Goal: Information Seeking & Learning: Learn about a topic

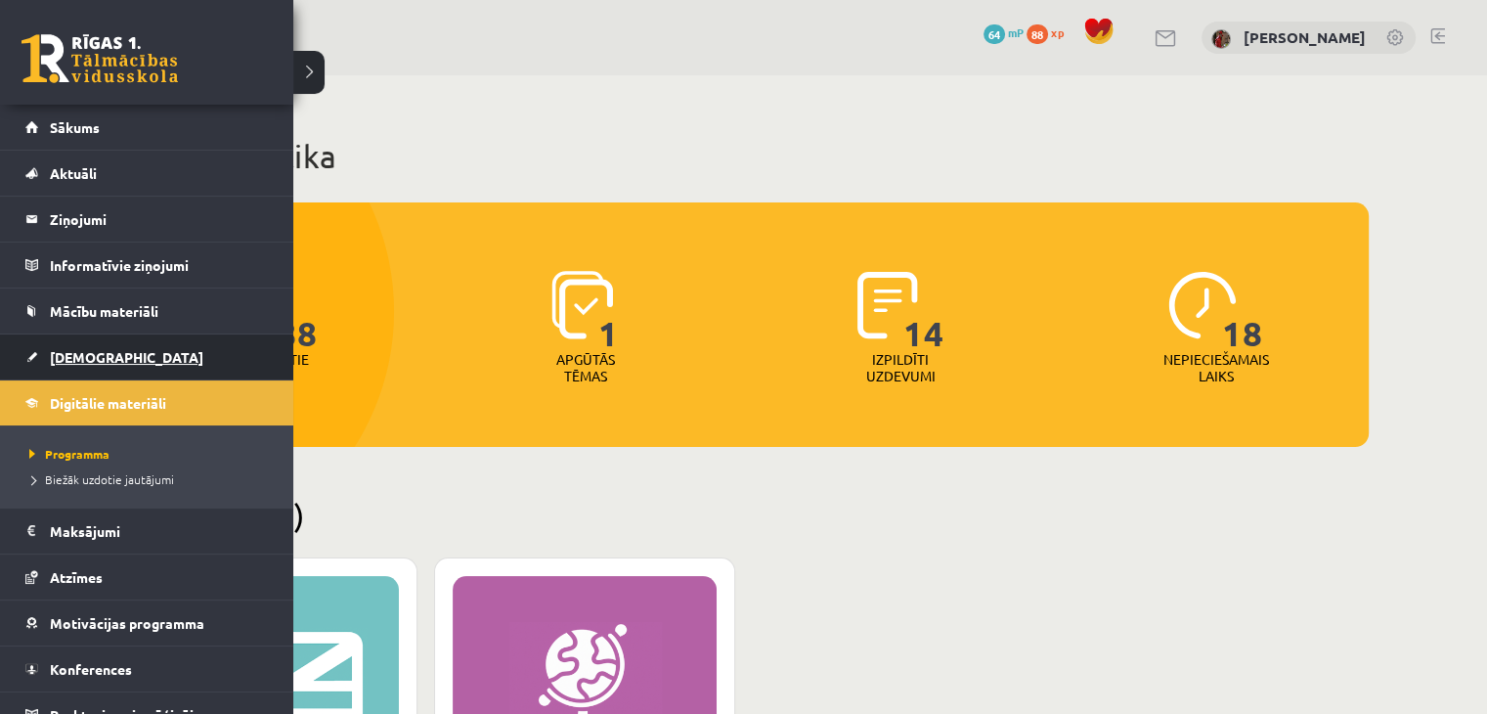
click at [87, 368] on link "[DEMOGRAPHIC_DATA]" at bounding box center [146, 356] width 243 height 45
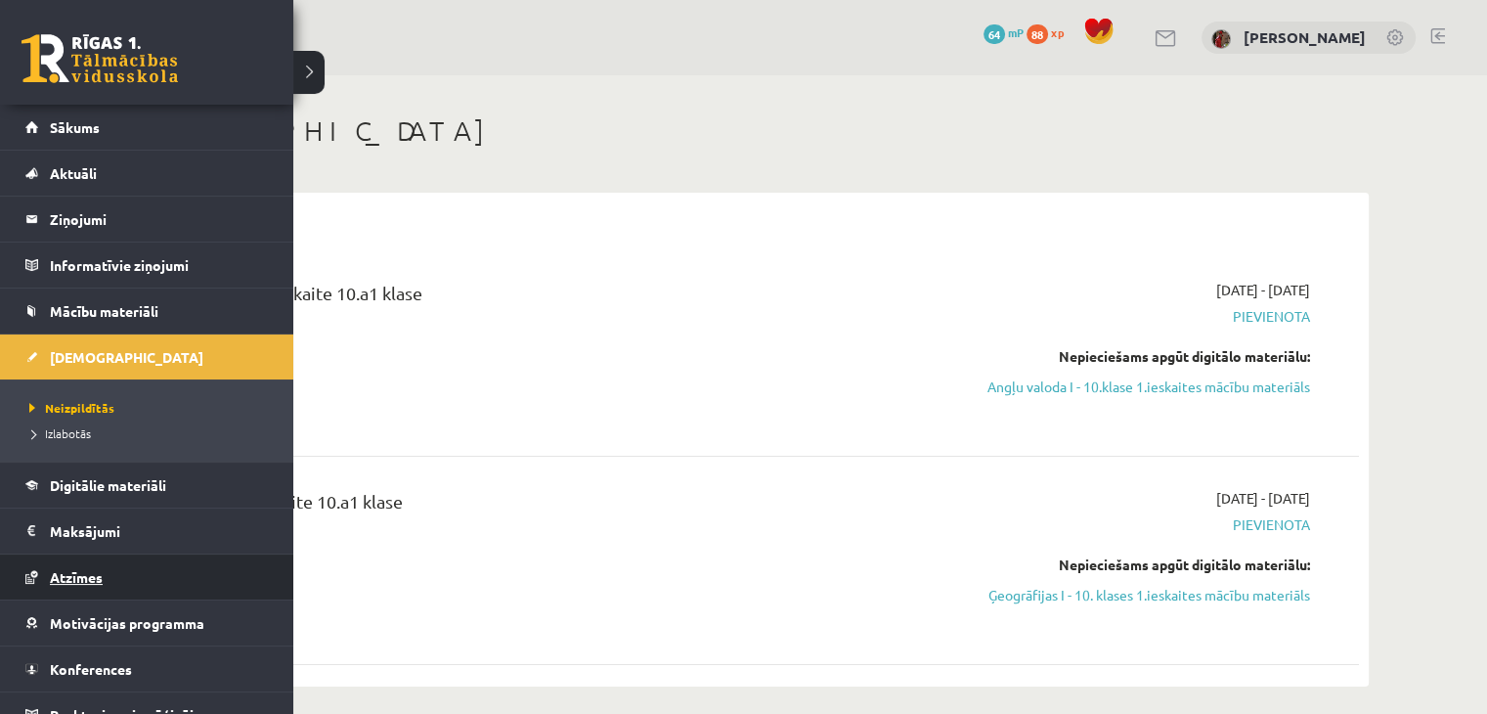
click at [92, 572] on span "Atzīmes" at bounding box center [76, 577] width 53 height 18
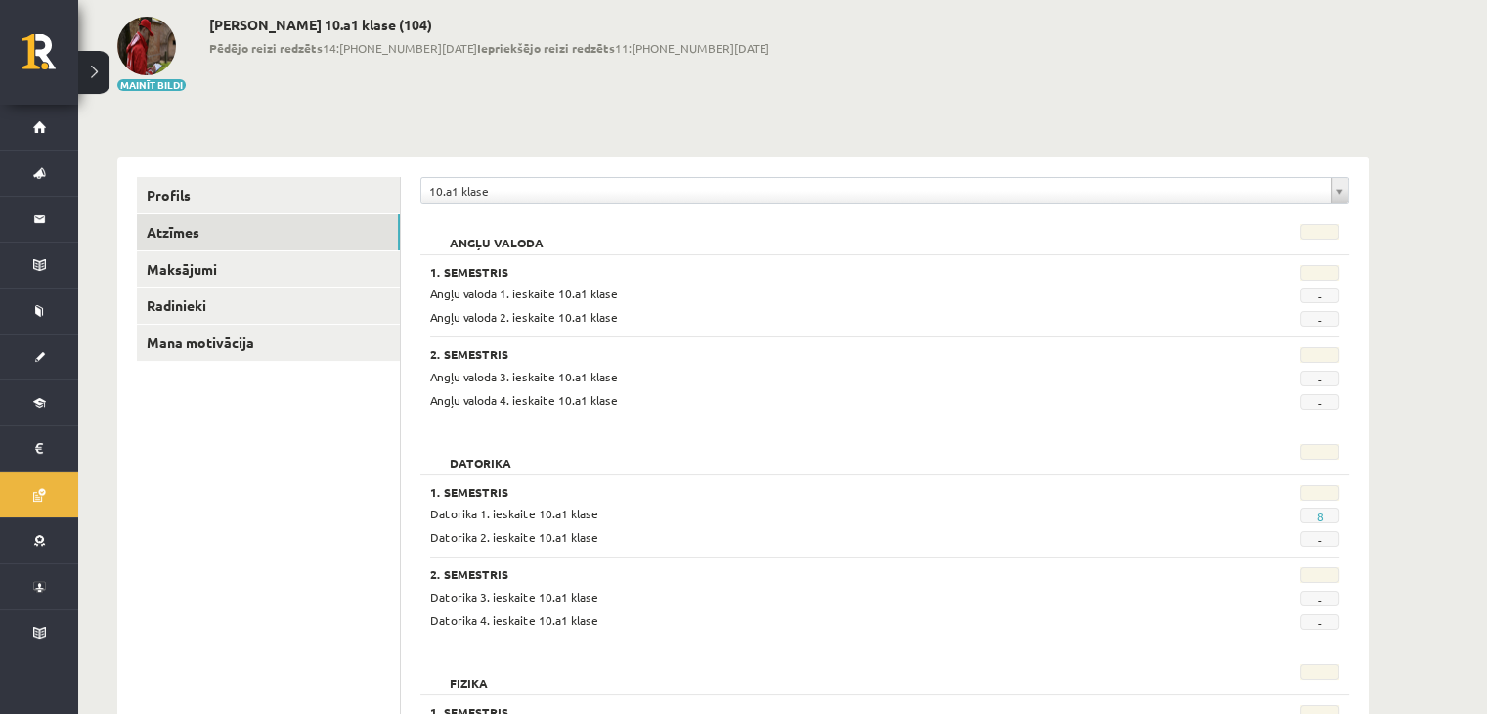
scroll to position [196, 0]
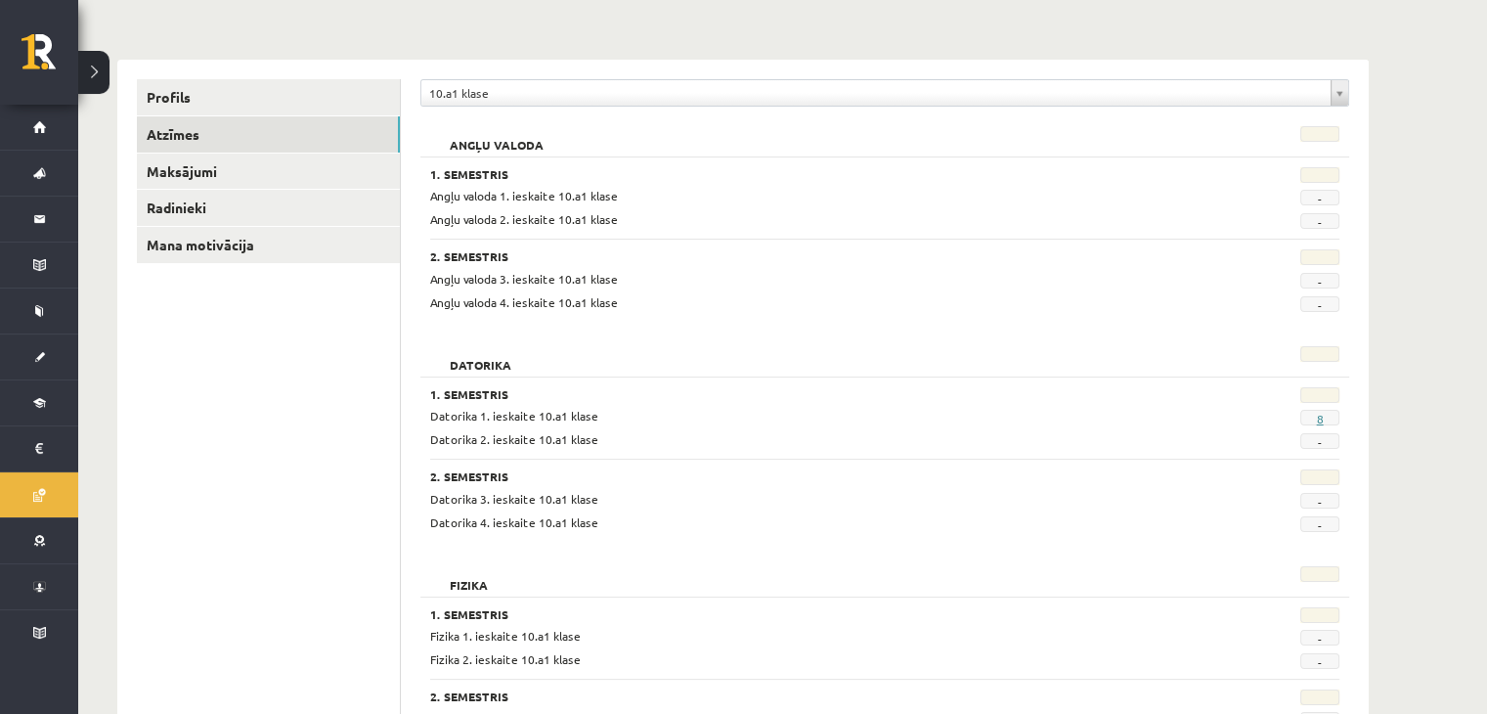
click at [1322, 419] on link "8" at bounding box center [1319, 419] width 7 height 16
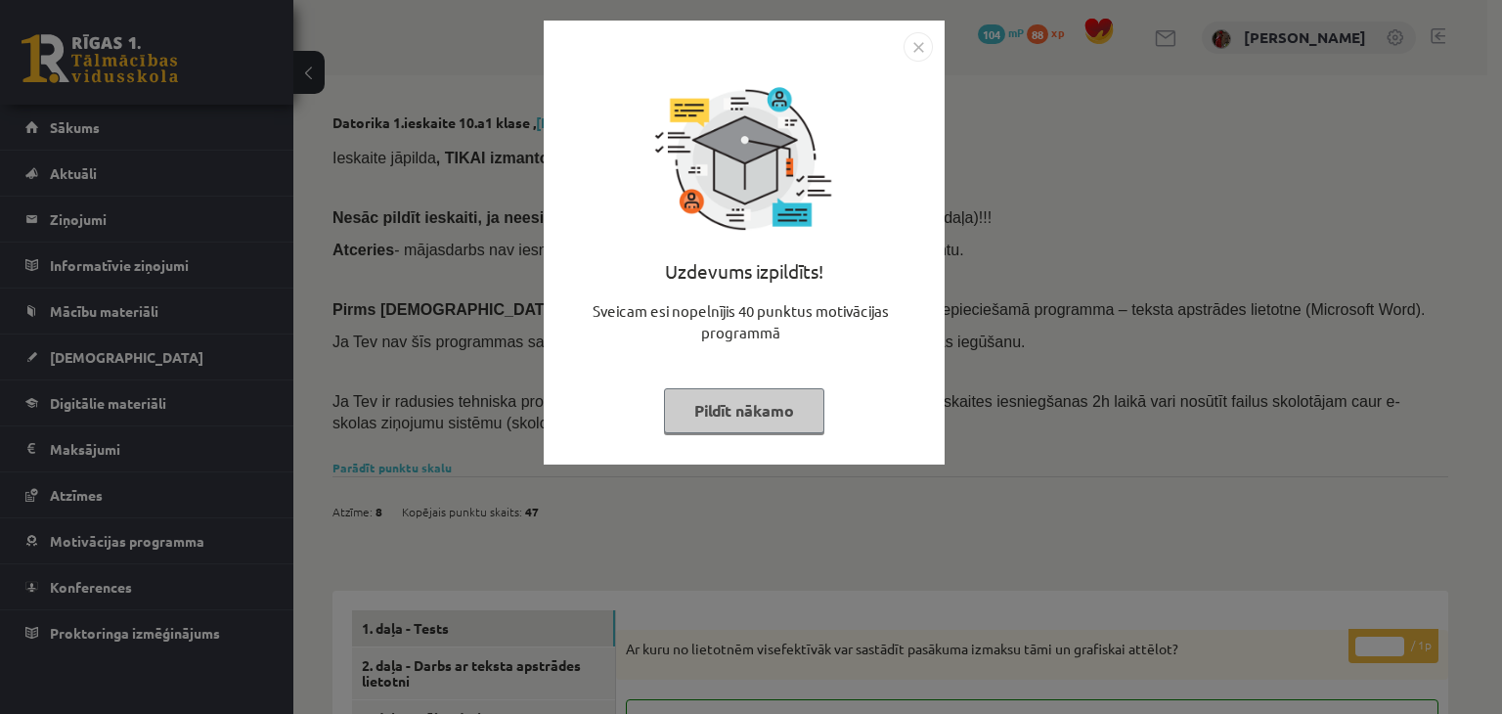
click at [733, 408] on button "Pildīt nākamo" at bounding box center [744, 410] width 160 height 45
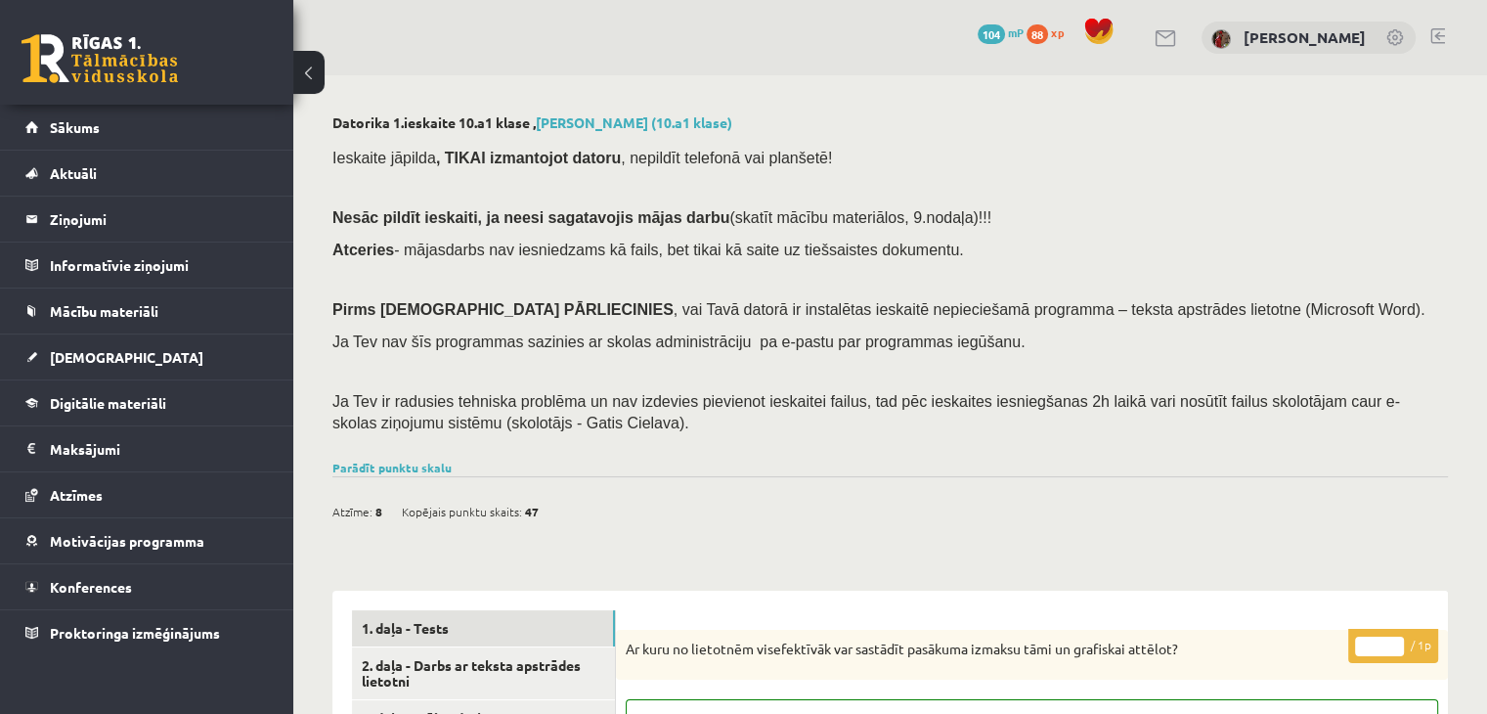
scroll to position [293, 0]
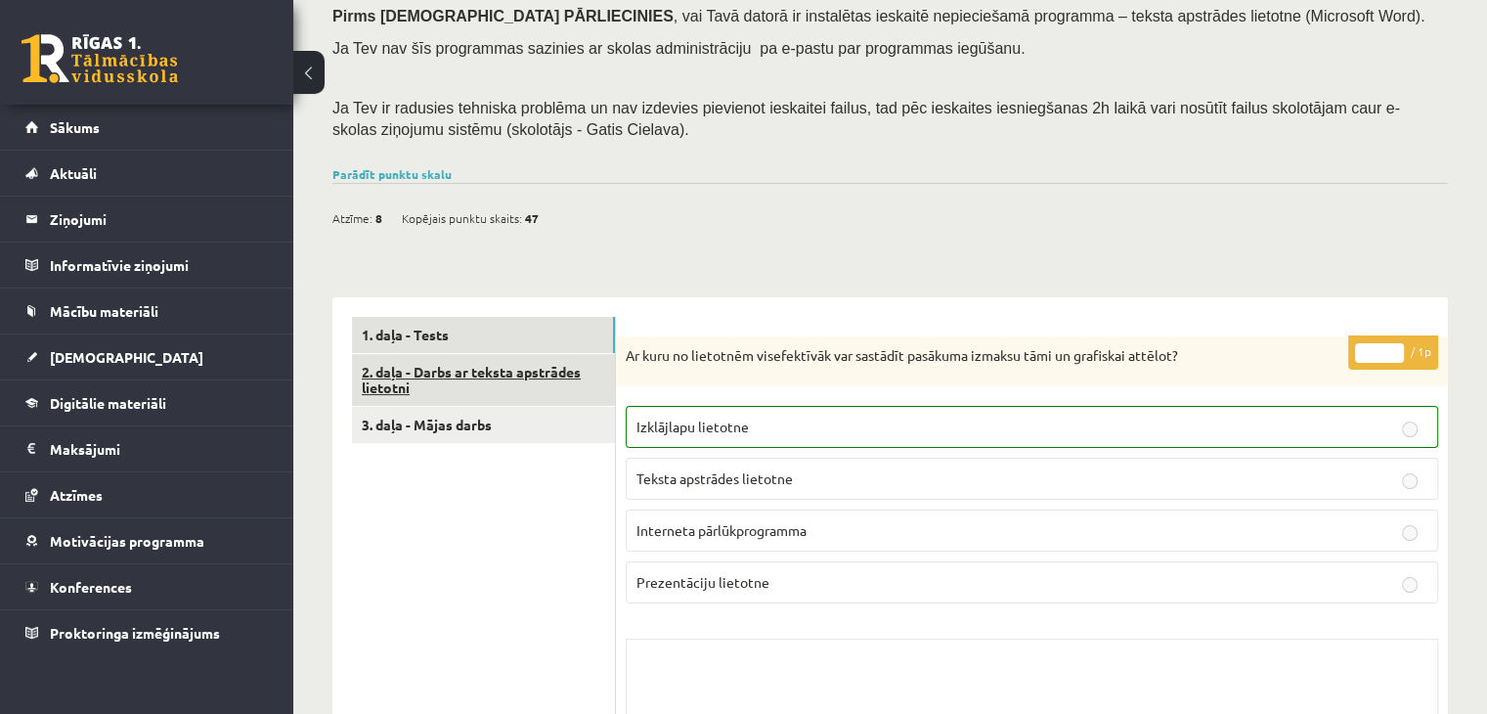
click at [523, 378] on link "2. daļa - Darbs ar teksta apstrādes lietotni" at bounding box center [483, 380] width 263 height 53
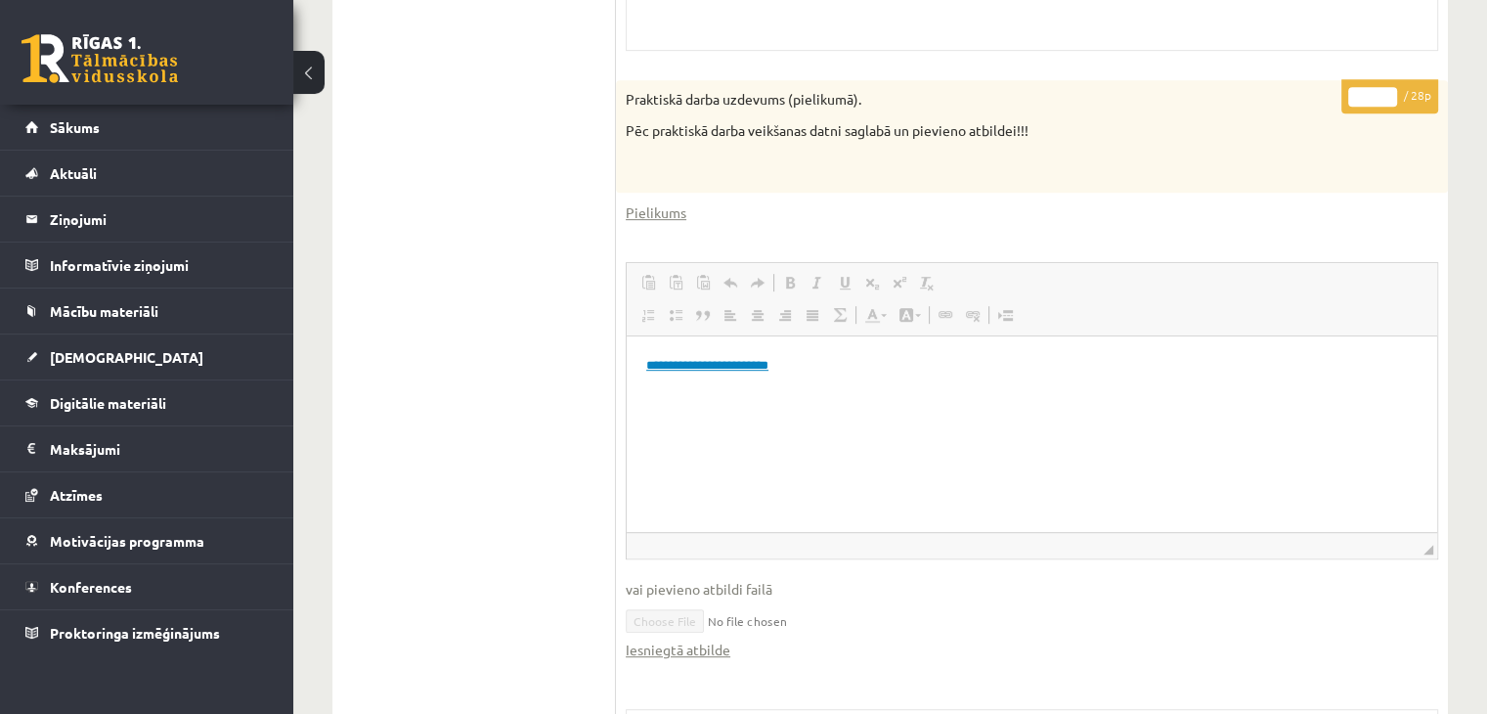
scroll to position [900, 0]
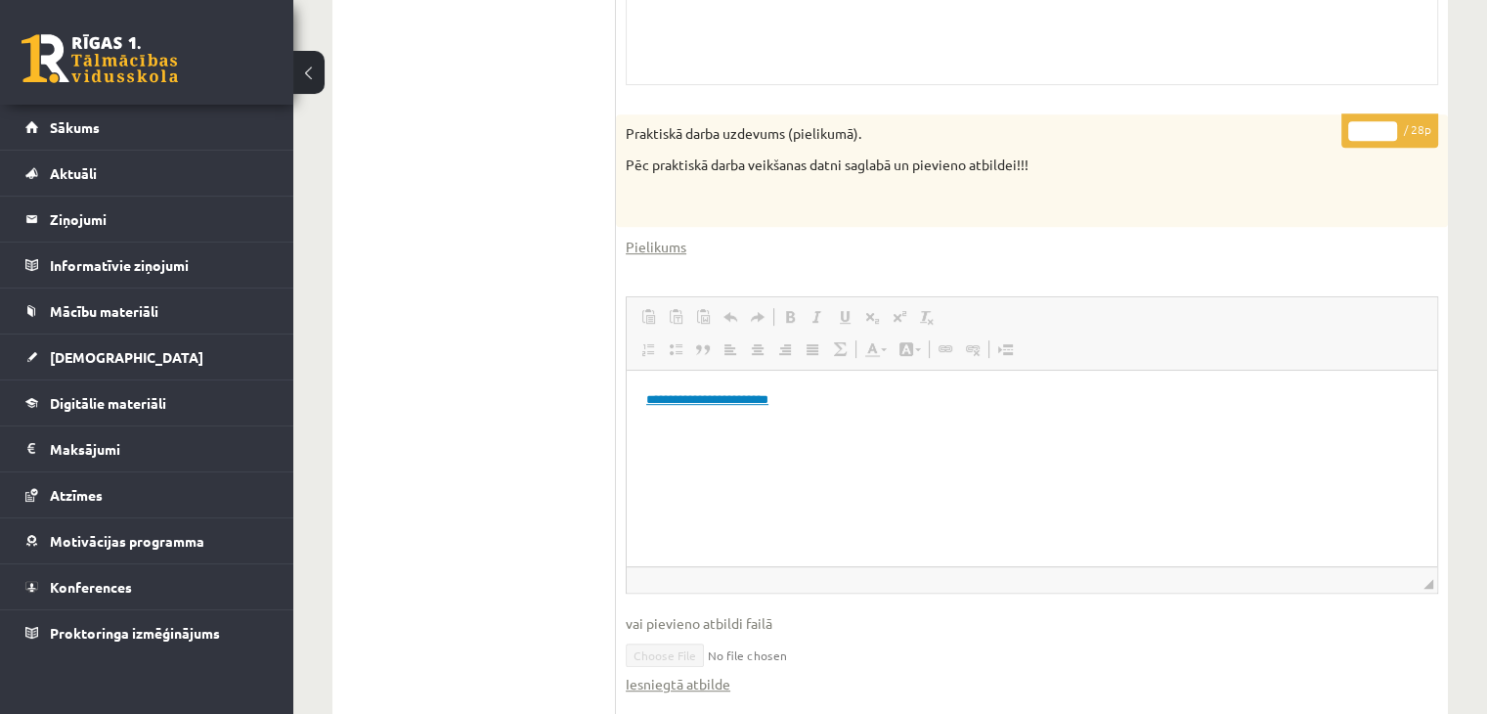
click at [752, 406] on link "**********" at bounding box center [707, 399] width 122 height 13
click at [750, 398] on link "**********" at bounding box center [707, 399] width 122 height 13
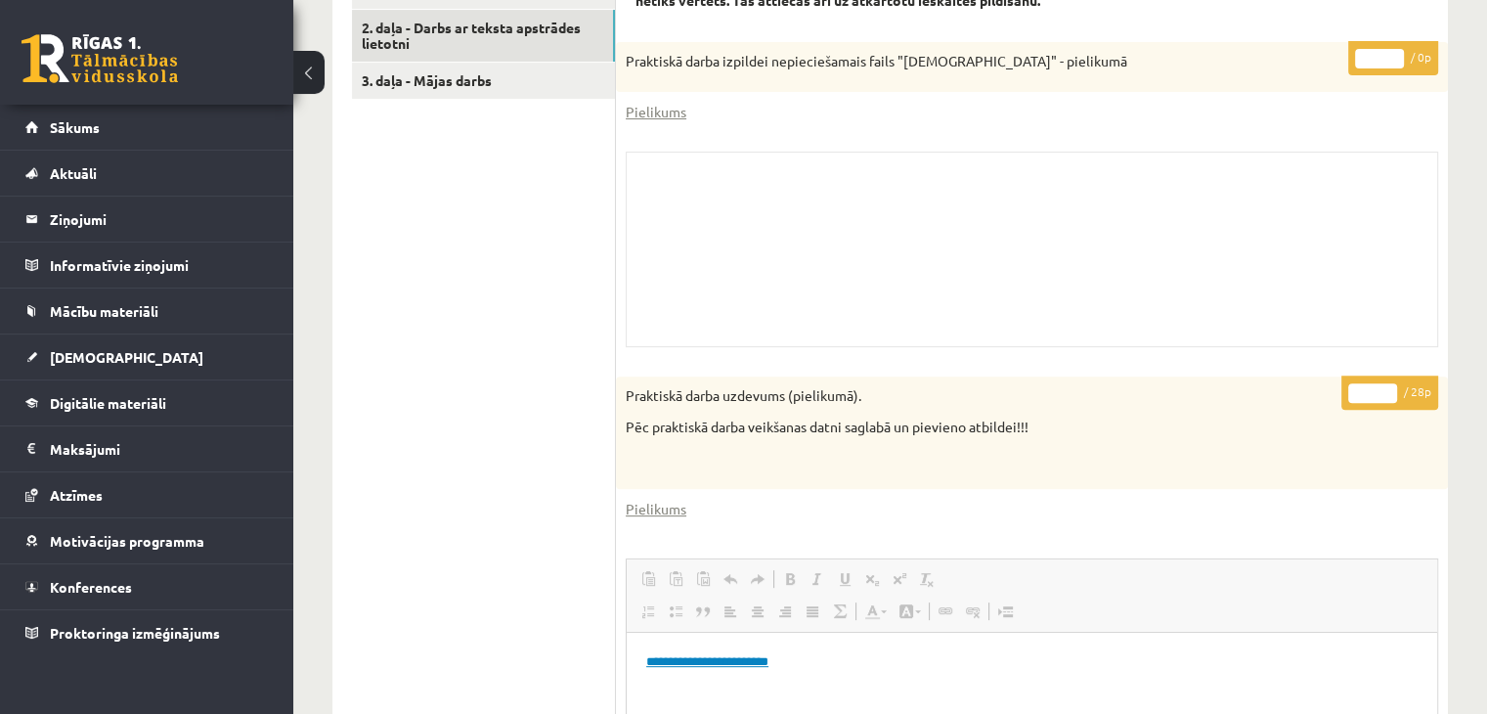
scroll to position [606, 0]
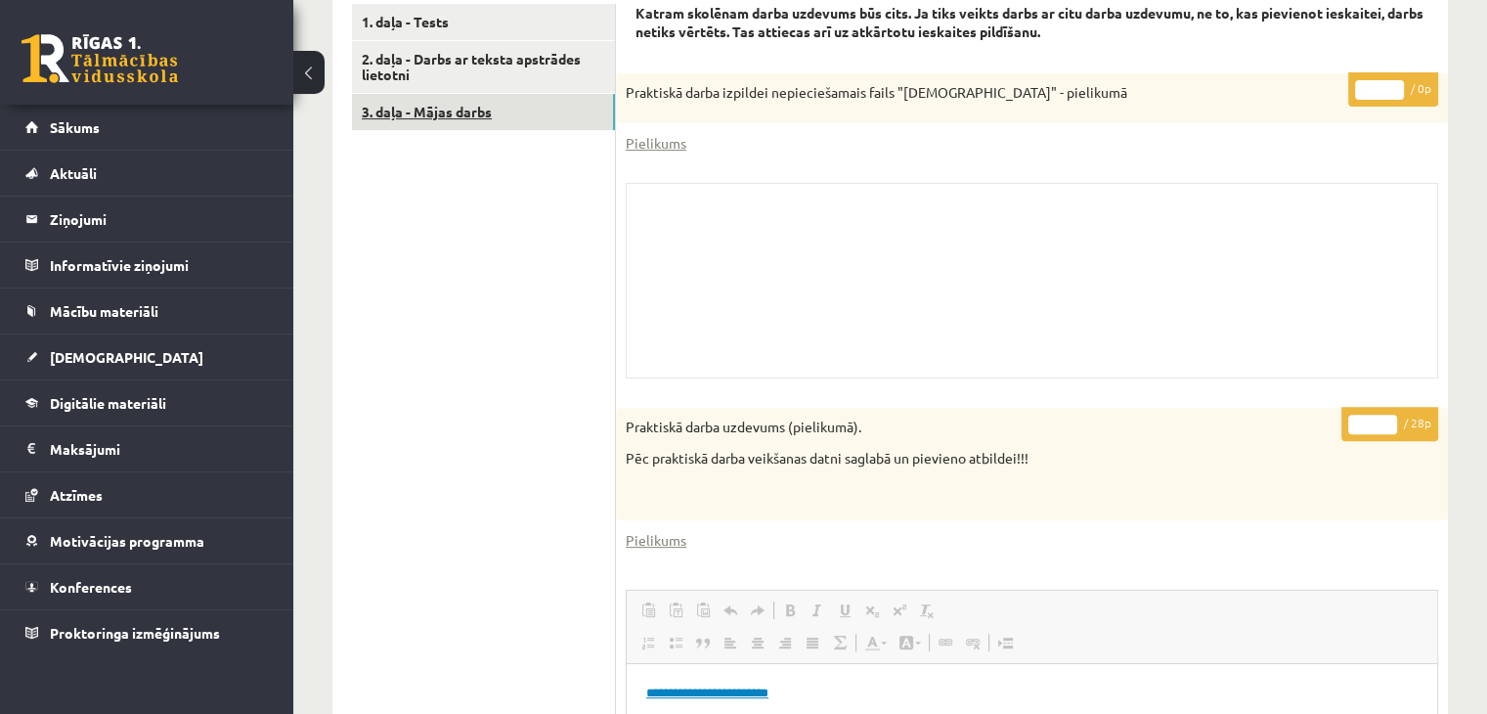
click at [596, 103] on link "3. daļa - Mājas darbs" at bounding box center [483, 112] width 263 height 36
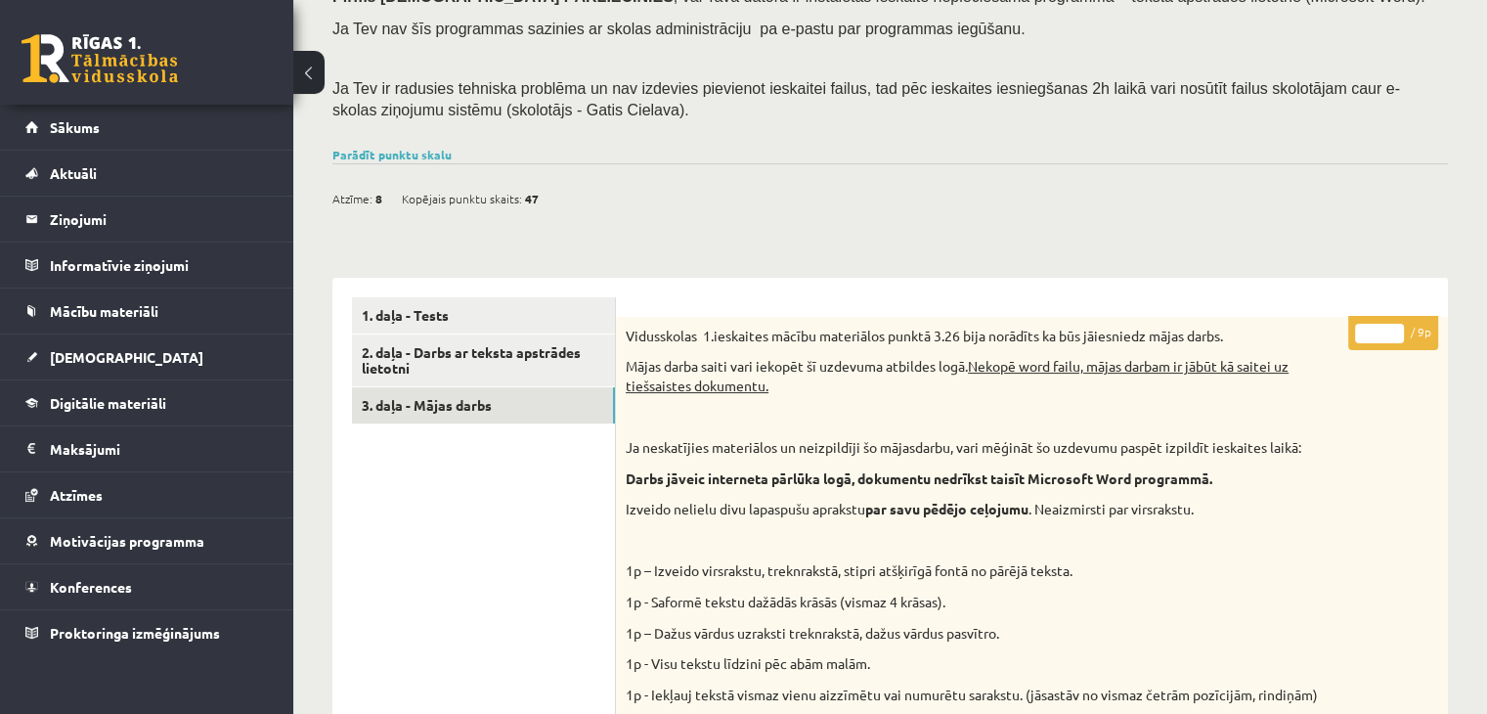
scroll to position [0, 0]
click at [123, 36] on link at bounding box center [100, 58] width 156 height 49
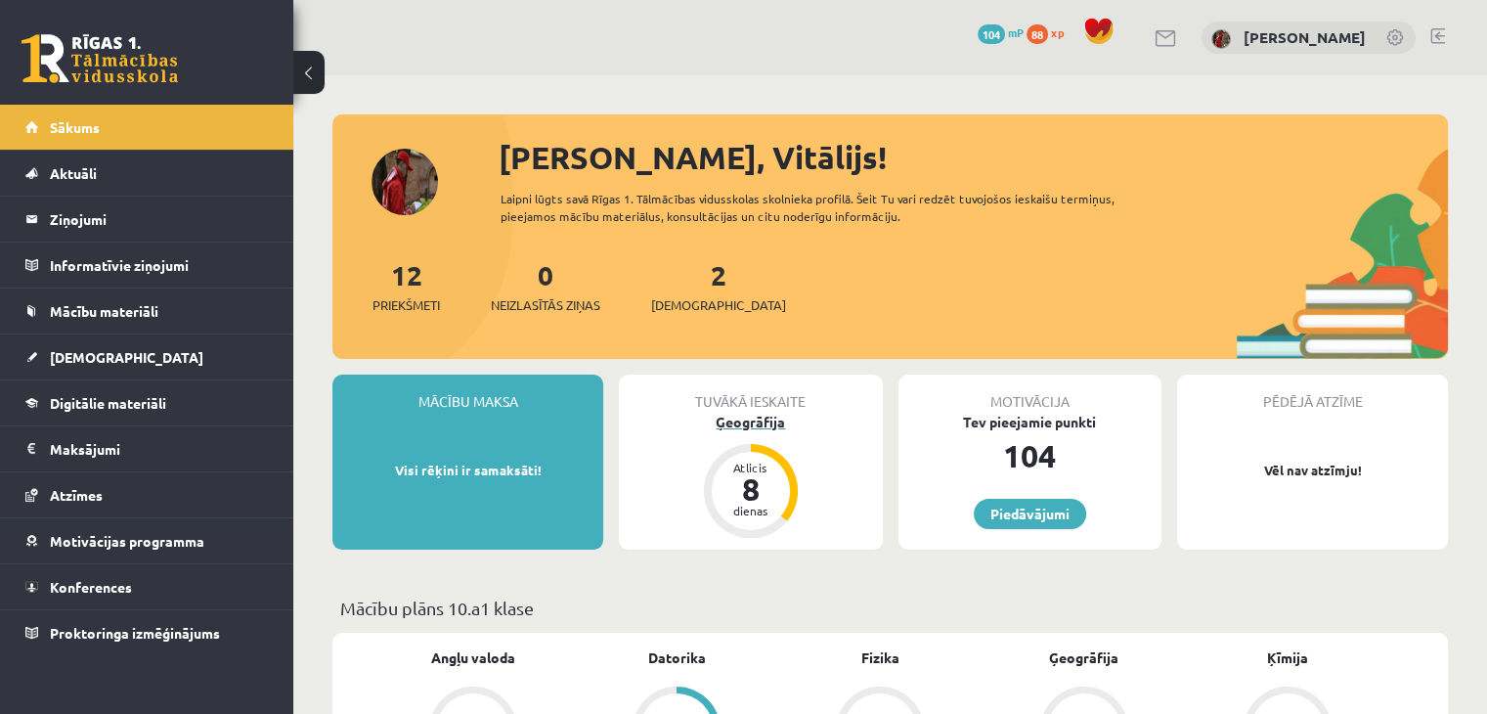
click at [767, 424] on div "Ģeogrāfija" at bounding box center [750, 422] width 263 height 21
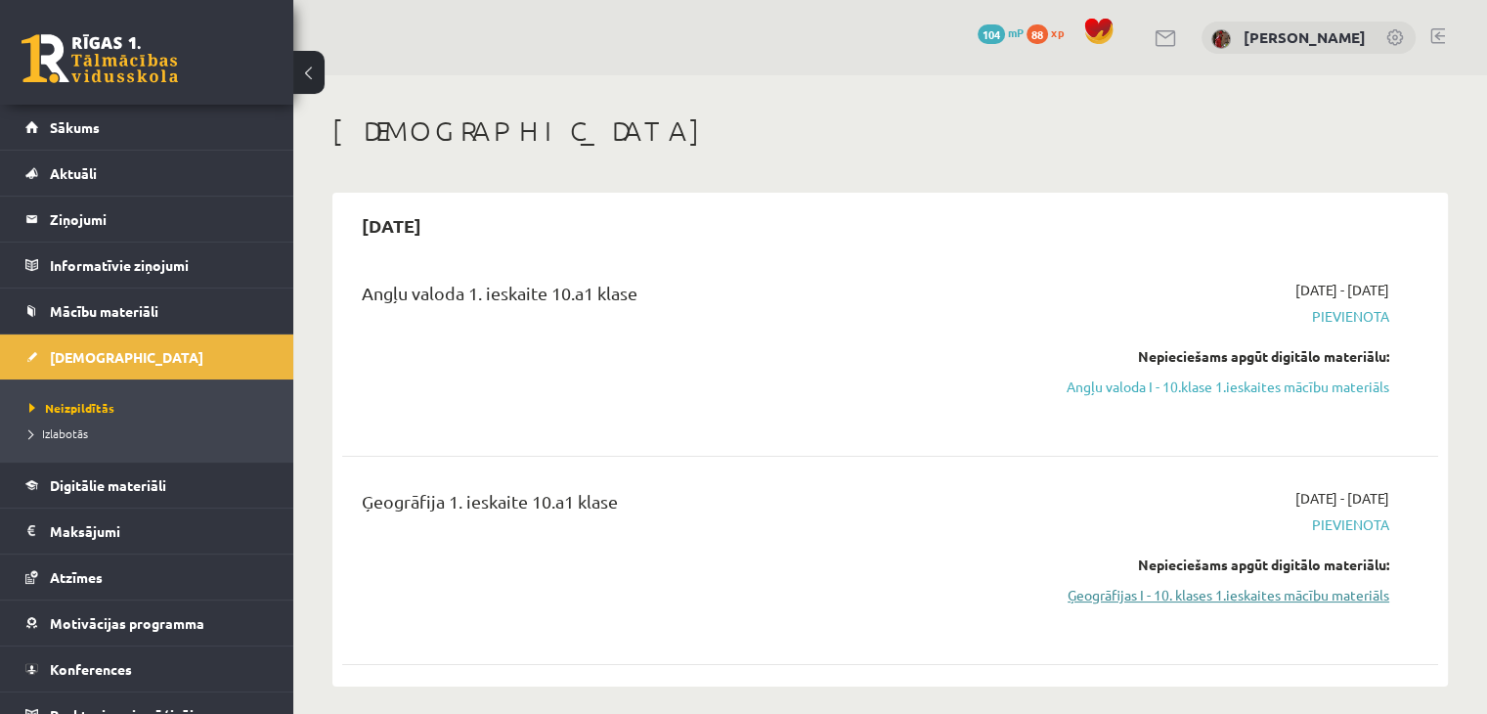
click at [1387, 605] on link "Ģeogrāfijas I - 10. klases 1.ieskaites mācību materiāls" at bounding box center [1228, 595] width 323 height 21
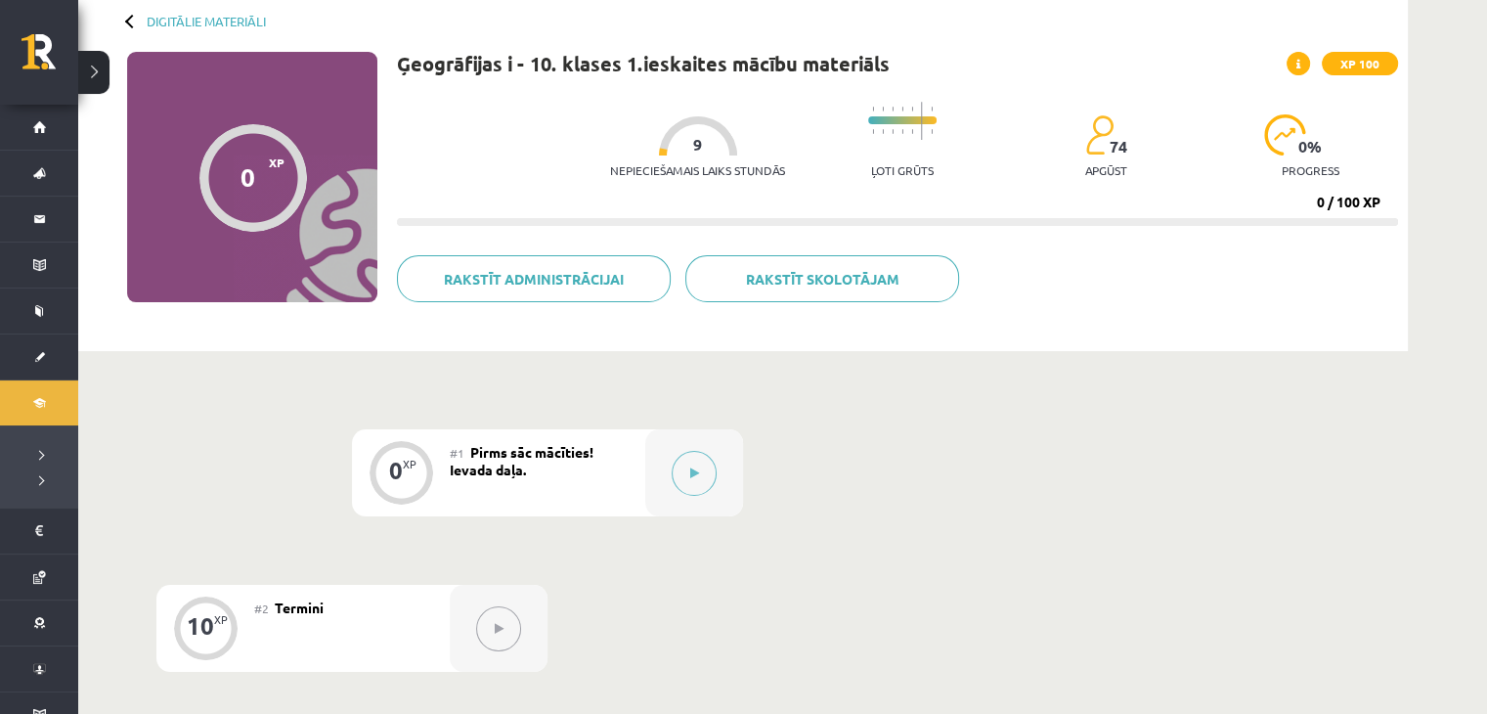
scroll to position [196, 0]
